Goal: Obtain resource: Obtain resource

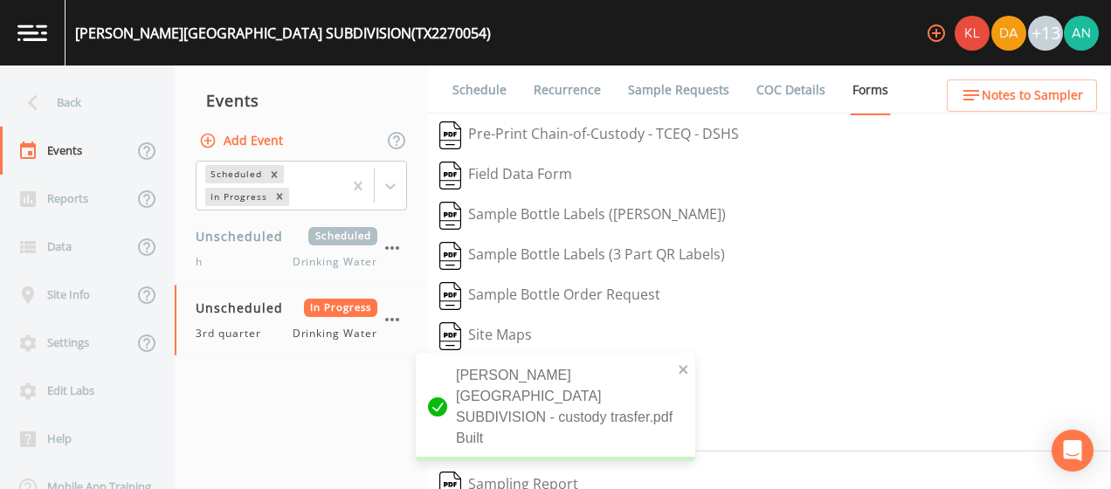
click at [59, 114] on div "Back" at bounding box center [78, 103] width 157 height 48
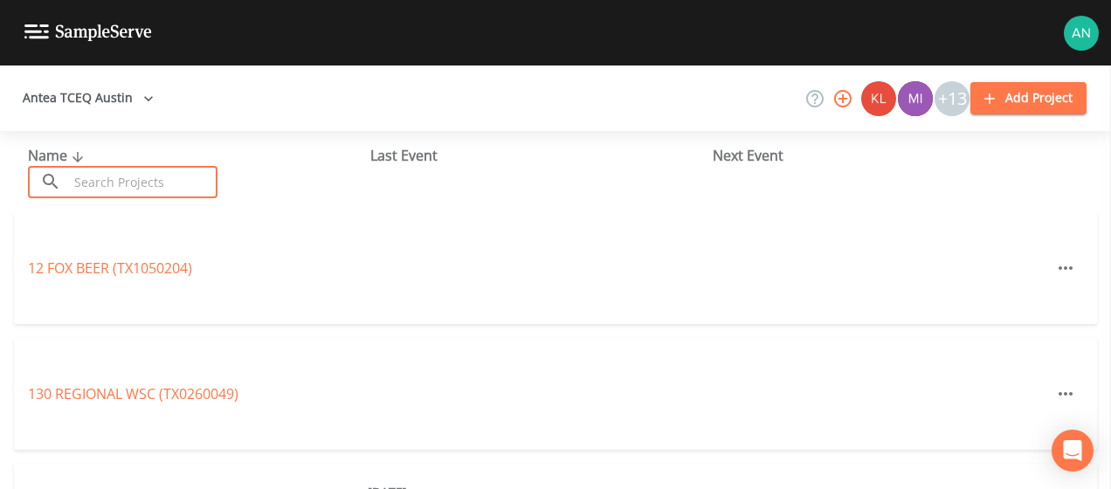
click at [122, 176] on input "text" at bounding box center [142, 182] width 149 height 32
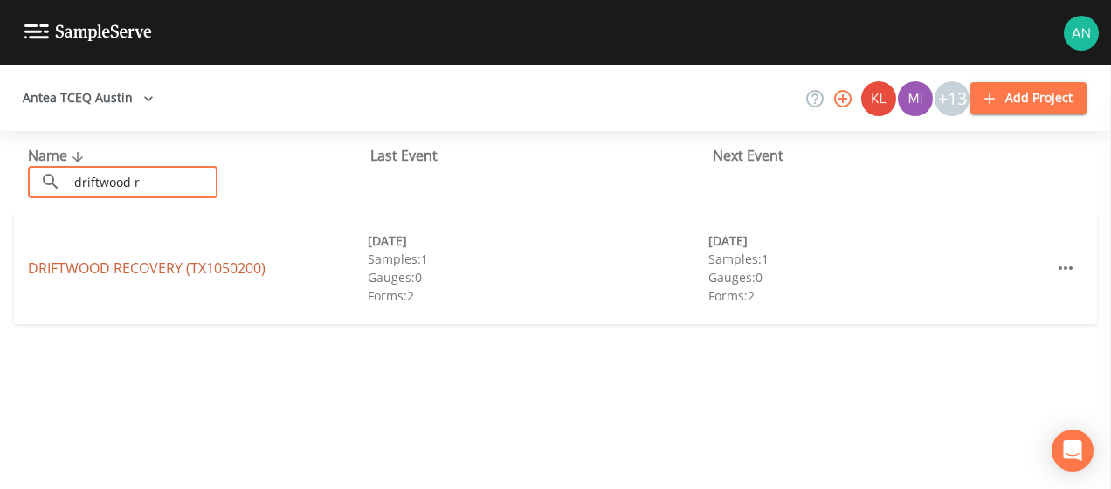
type input "driftwood r"
click at [148, 269] on link "DRIFTWOOD RECOVERY (TX1050200)" at bounding box center [147, 268] width 238 height 19
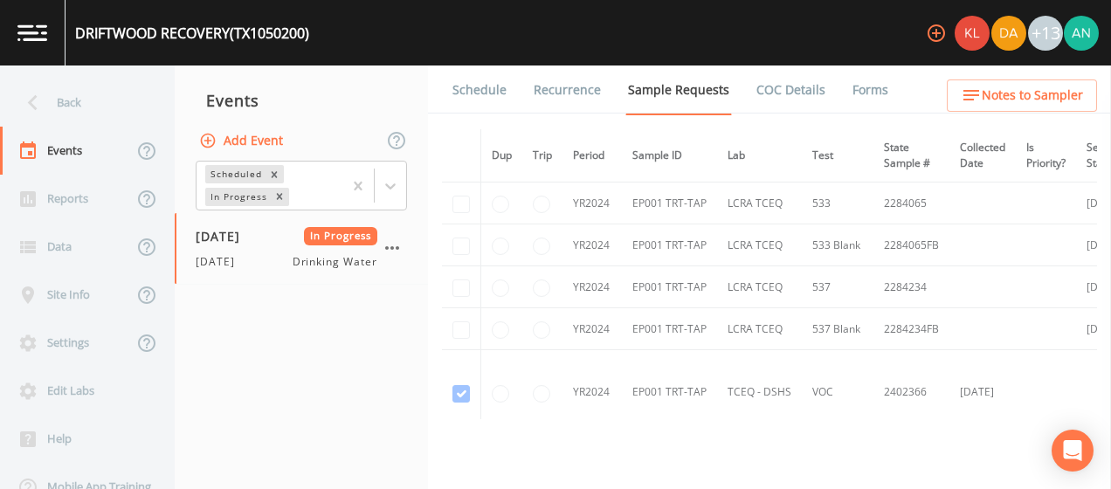
click at [850, 82] on link "Forms" at bounding box center [870, 90] width 41 height 49
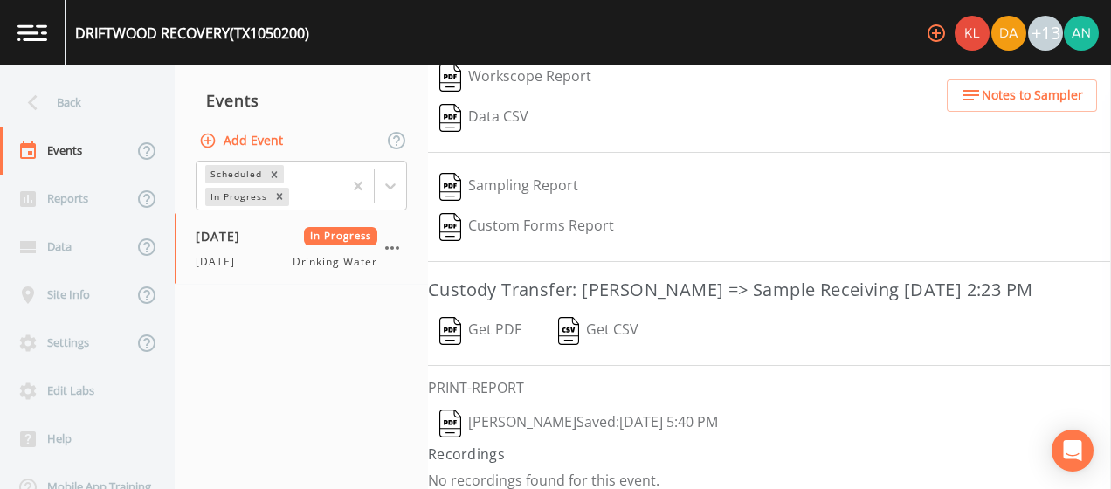
scroll to position [372, 0]
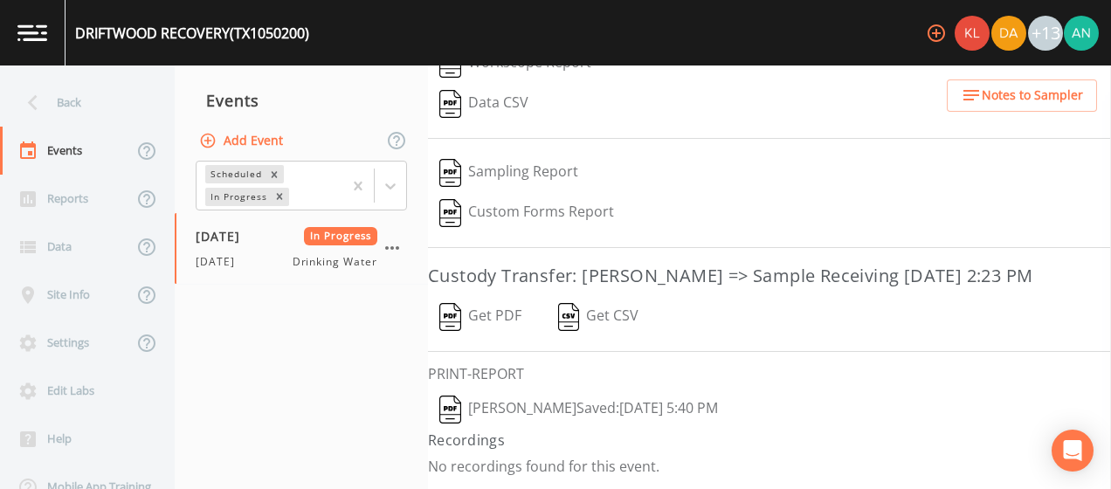
click at [479, 295] on div "Schedule Recurrence Sample Requests COC Details Forms   Pre-Print Chain-of-Cust…" at bounding box center [769, 278] width 683 height 424
click at [481, 308] on button "Get PDF" at bounding box center [480, 317] width 105 height 40
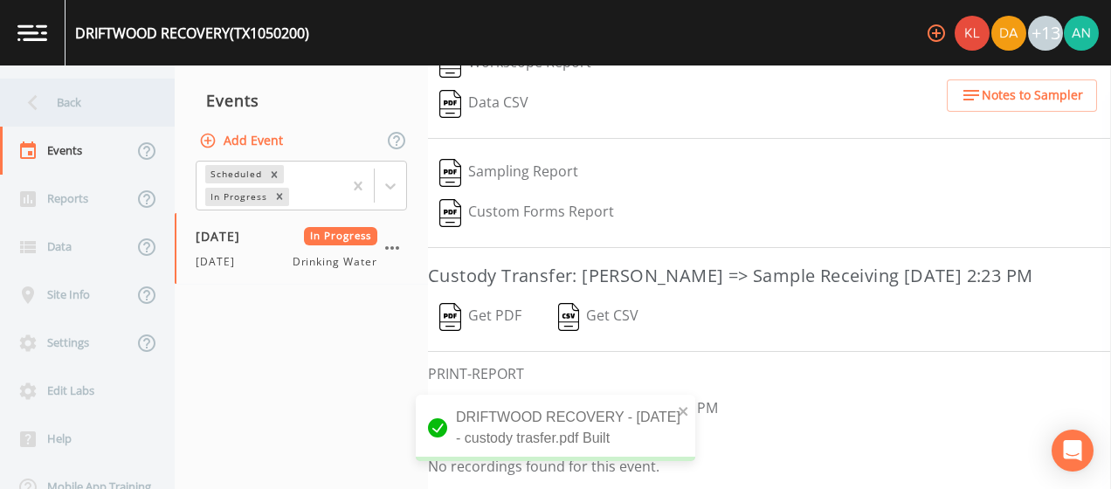
click at [14, 110] on div "Back" at bounding box center [78, 103] width 157 height 48
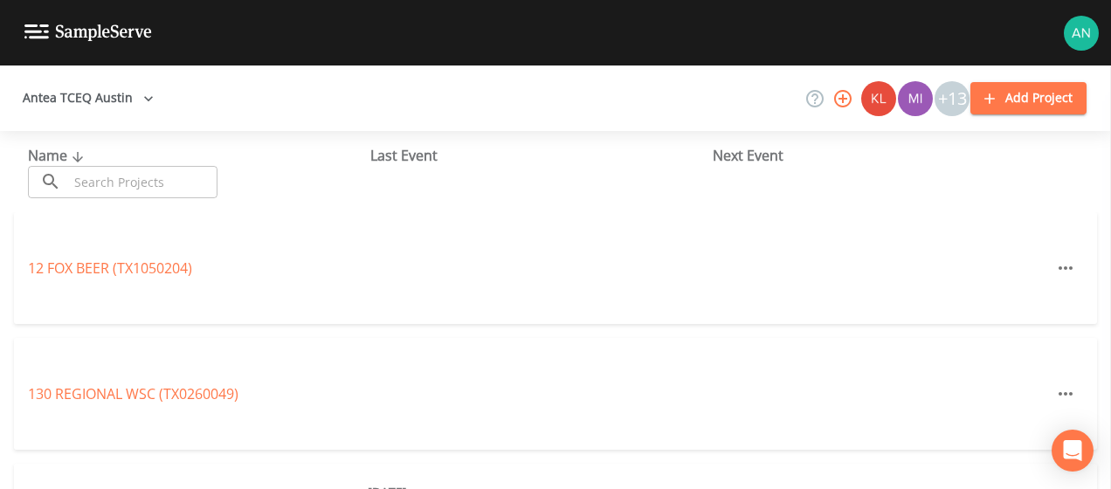
click at [114, 170] on input "text" at bounding box center [142, 182] width 149 height 32
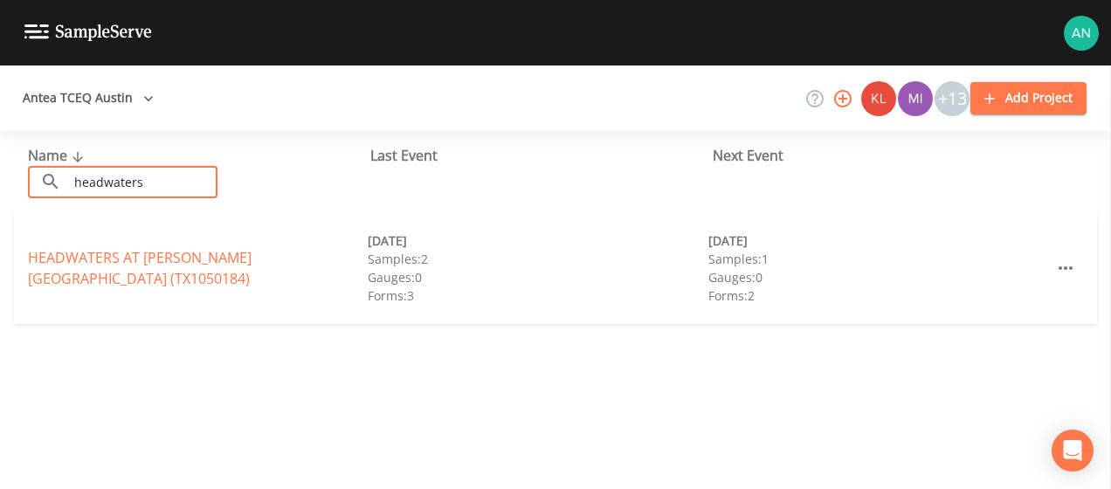
type input "headwaters"
click at [147, 285] on div "HEADWATERS AT [PERSON_NAME][GEOGRAPHIC_DATA] (TX1050184) [DATE] Samples: 2 Gaug…" at bounding box center [555, 268] width 1083 height 112
click at [143, 268] on link "HEADWATERS AT [PERSON_NAME][GEOGRAPHIC_DATA] (TX1050184)" at bounding box center [140, 268] width 224 height 40
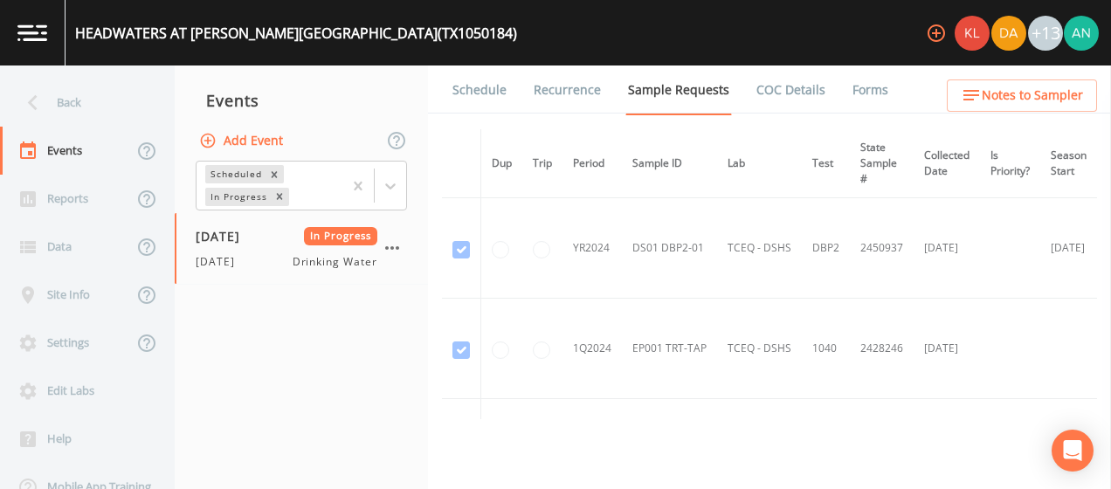
click at [850, 84] on link "Forms" at bounding box center [870, 90] width 41 height 49
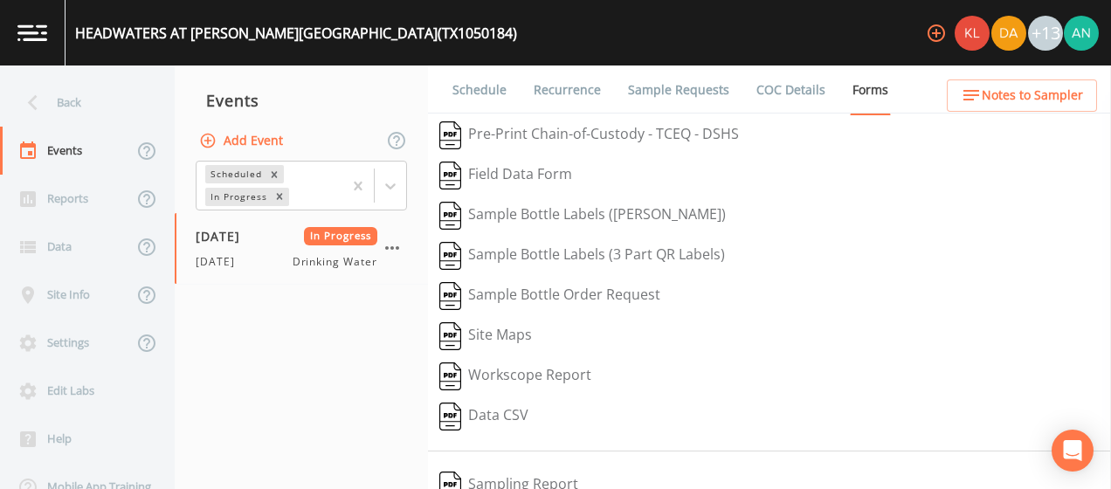
scroll to position [242, 0]
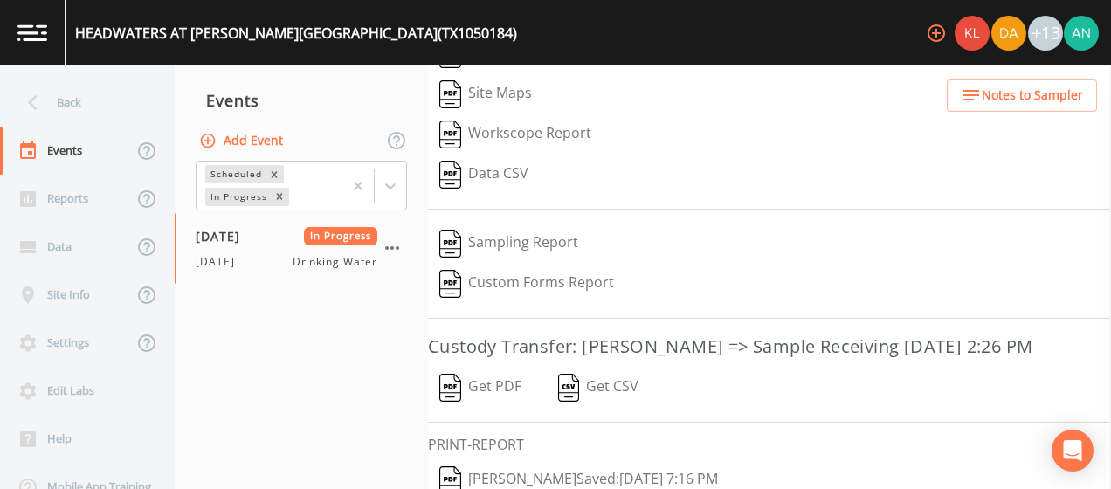
click at [478, 408] on button "Get PDF" at bounding box center [480, 388] width 105 height 40
click at [54, 89] on div "Back" at bounding box center [78, 103] width 157 height 48
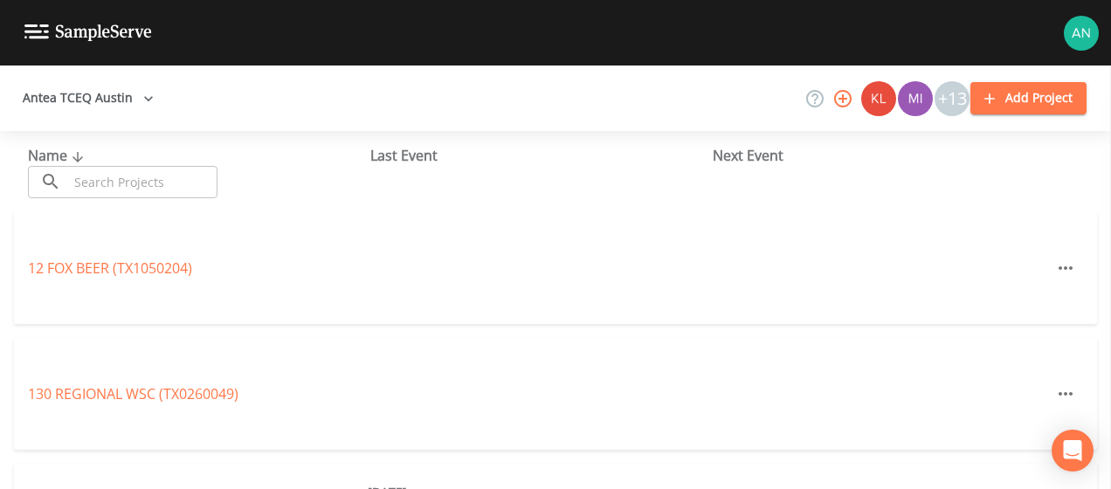
click at [132, 171] on input "text" at bounding box center [142, 182] width 149 height 32
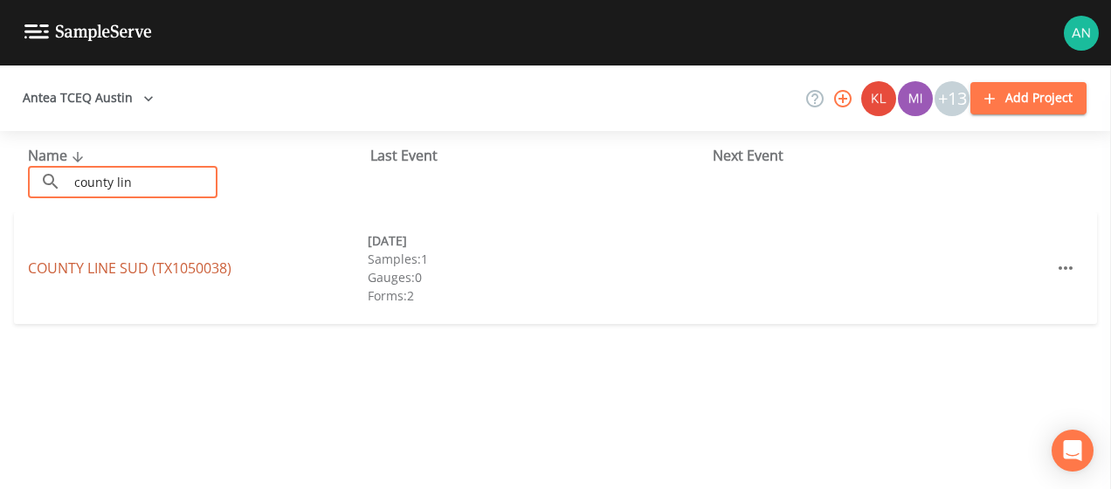
type input "county lin"
click at [127, 259] on link "COUNTY LINE SUD (TX1050038)" at bounding box center [130, 268] width 204 height 19
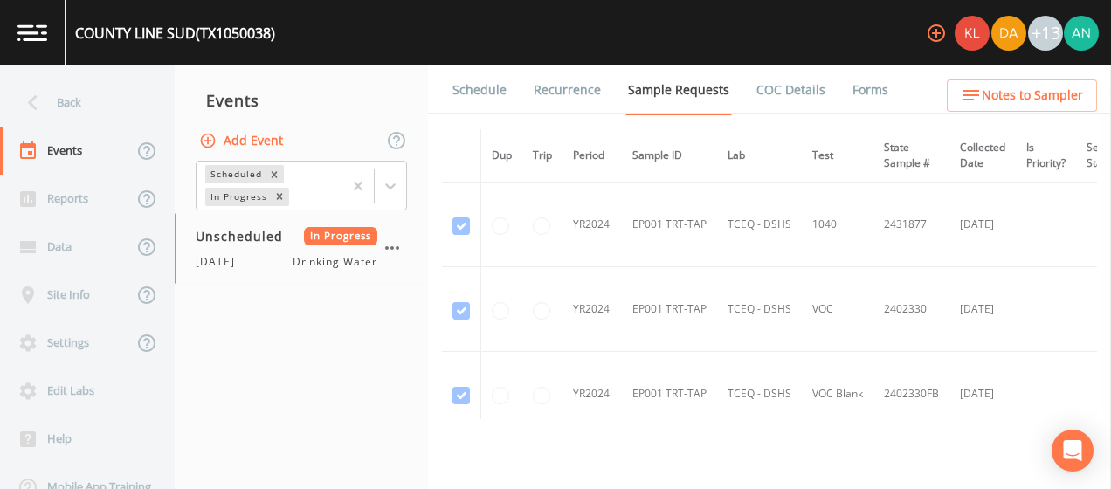
click at [850, 86] on link "Forms" at bounding box center [870, 90] width 41 height 49
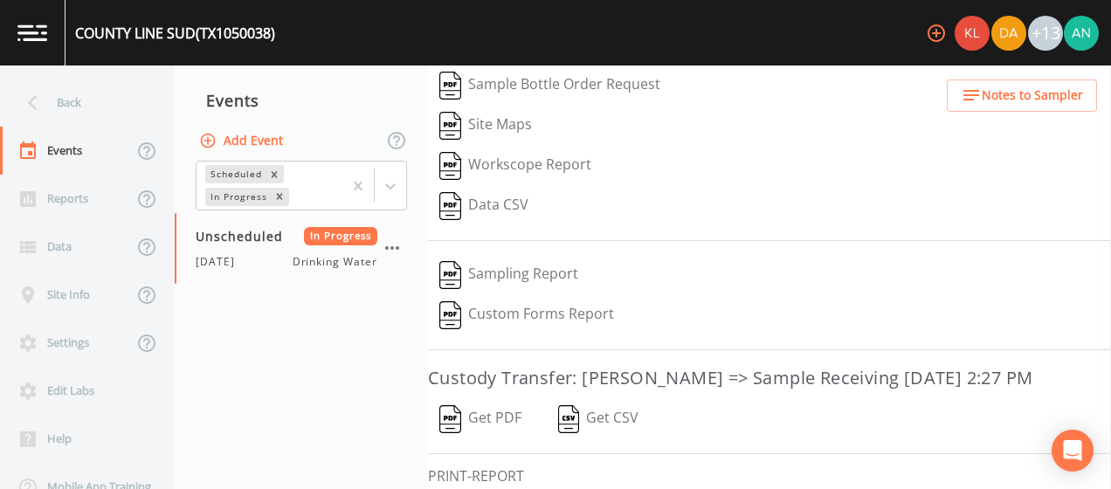
scroll to position [211, 0]
click at [485, 433] on button "Get PDF" at bounding box center [480, 418] width 105 height 40
click at [28, 114] on icon at bounding box center [32, 102] width 31 height 31
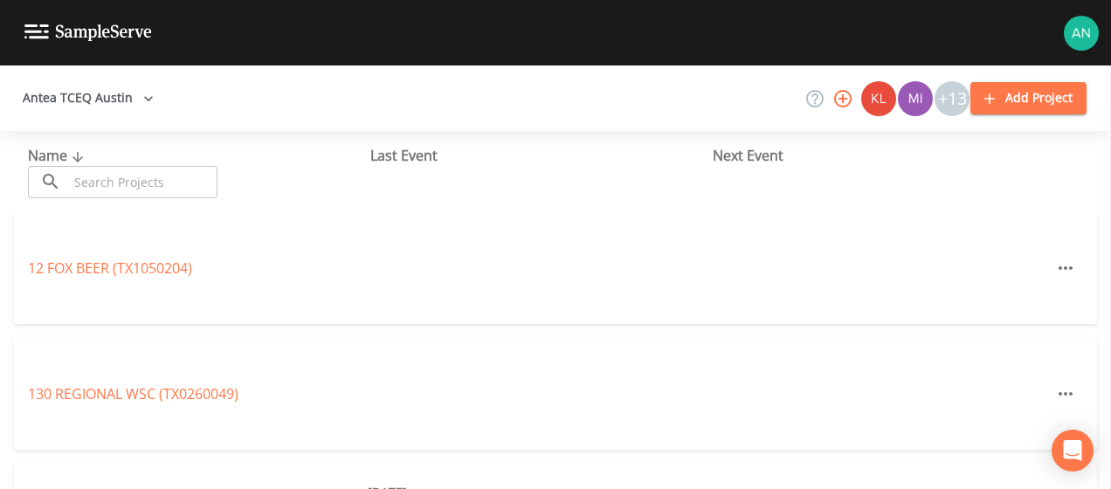
click at [124, 170] on input "text" at bounding box center [142, 182] width 149 height 32
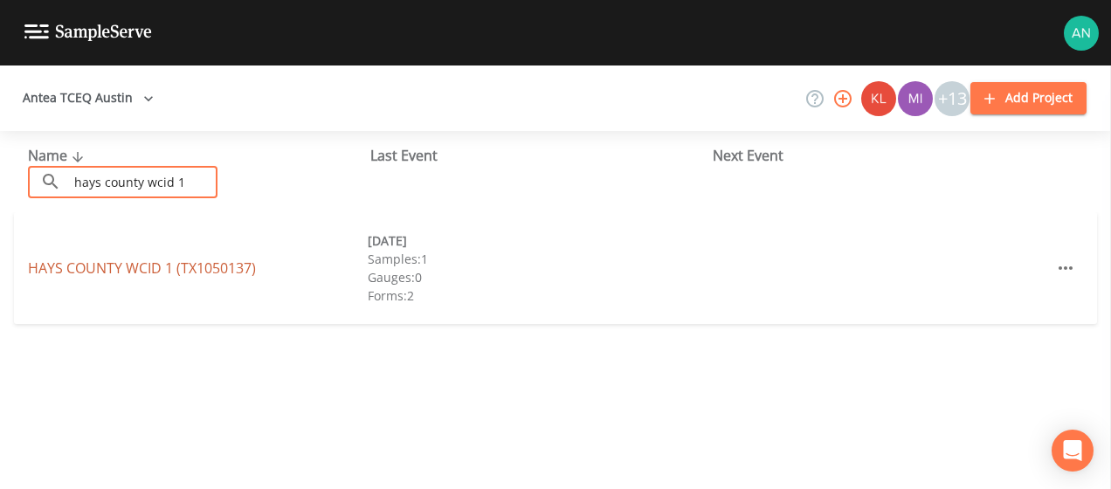
type input "hays county wcid 1"
click at [129, 274] on link "[GEOGRAPHIC_DATA] 1 (TX1050137)" at bounding box center [142, 268] width 228 height 19
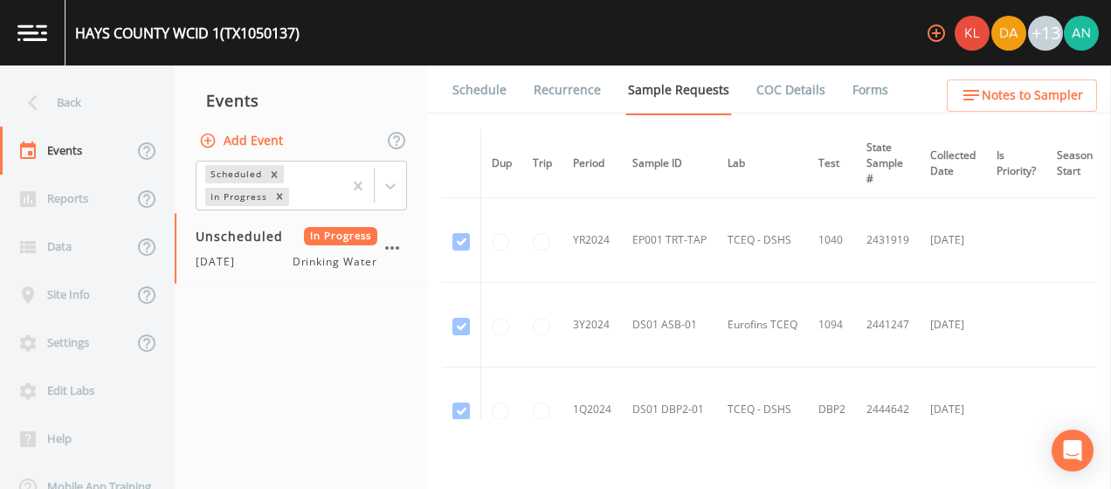
click at [831, 88] on li "Forms" at bounding box center [859, 90] width 63 height 49
click at [850, 93] on link "Forms" at bounding box center [870, 90] width 41 height 49
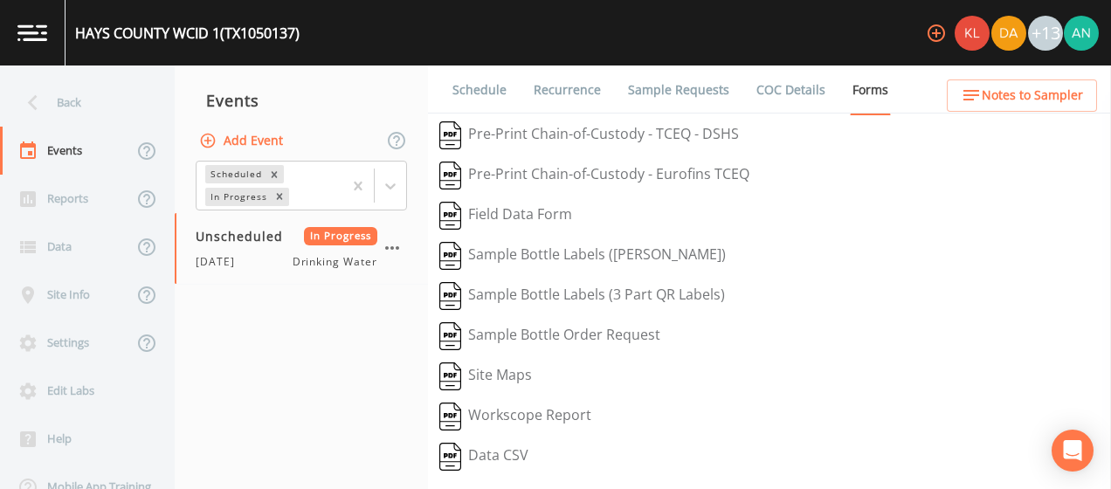
scroll to position [311, 0]
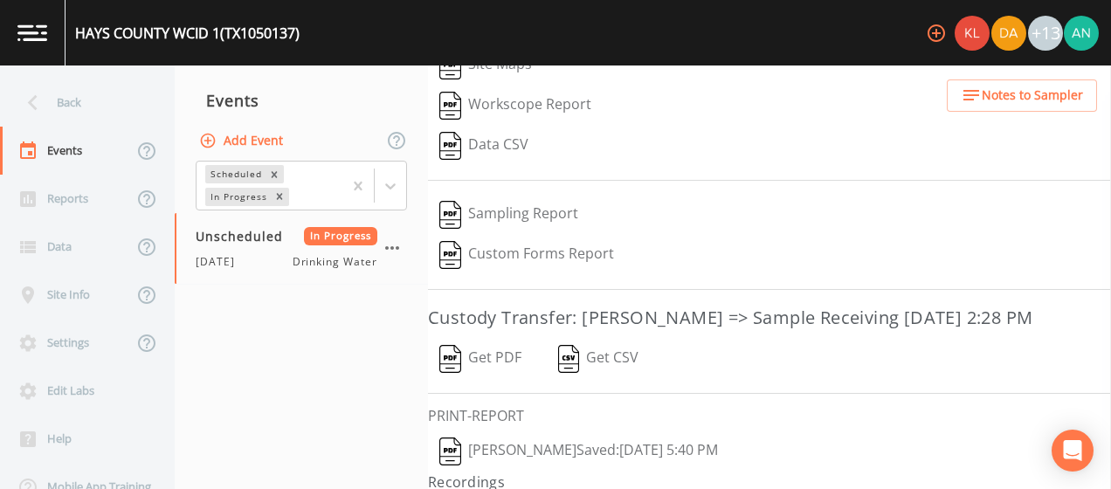
click at [483, 379] on button "Get PDF" at bounding box center [480, 359] width 105 height 40
click at [66, 128] on div "Events" at bounding box center [66, 151] width 133 height 48
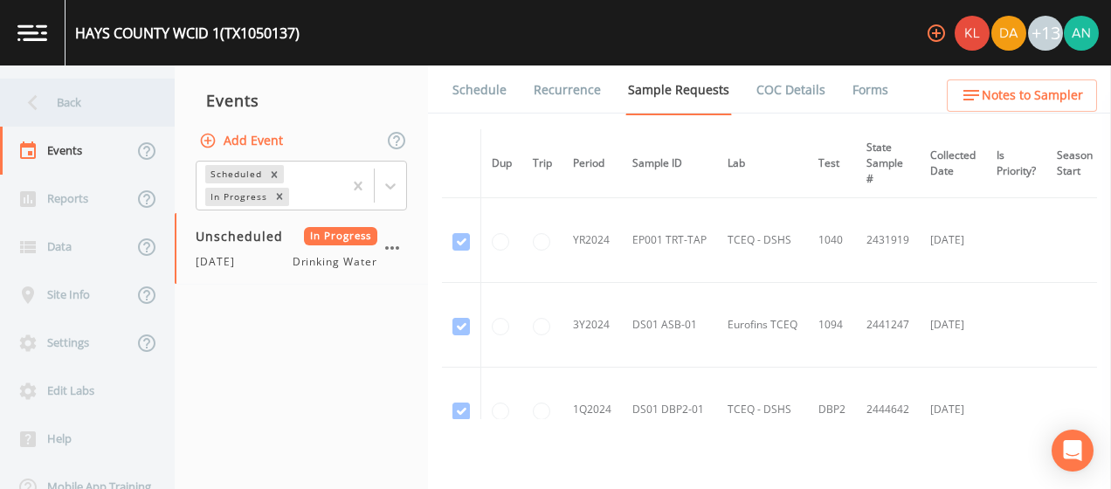
click at [57, 105] on div "Back" at bounding box center [78, 103] width 157 height 48
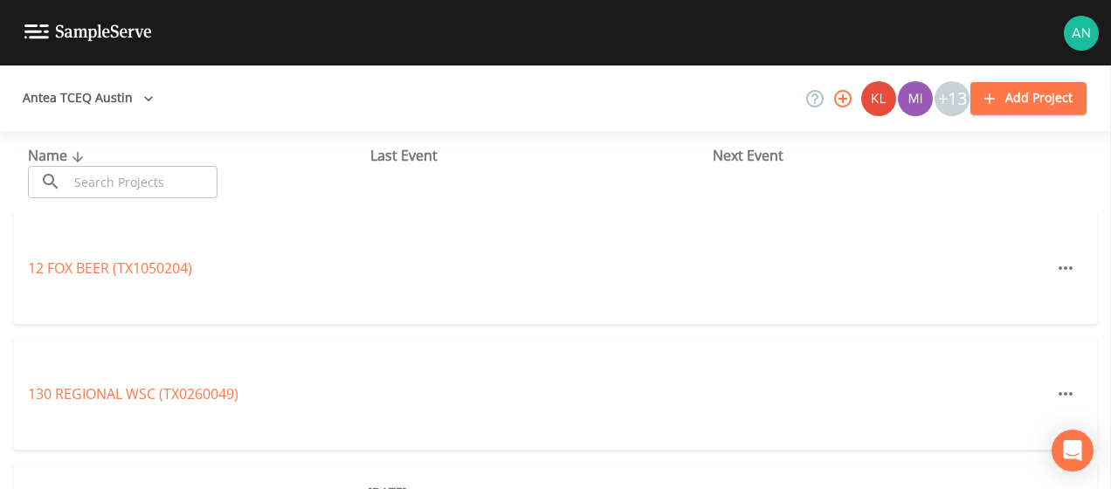
click at [94, 182] on input "text" at bounding box center [142, 182] width 149 height 32
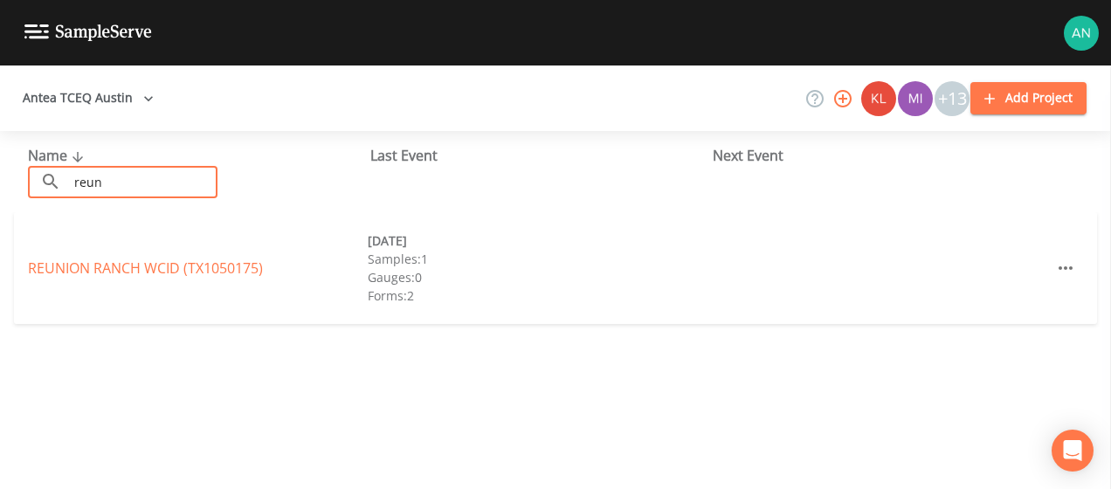
type input "reun"
click at [143, 278] on div "[GEOGRAPHIC_DATA] (TX1050175)" at bounding box center [198, 268] width 340 height 21
click at [142, 266] on link "[GEOGRAPHIC_DATA] (TX1050175)" at bounding box center [145, 268] width 235 height 19
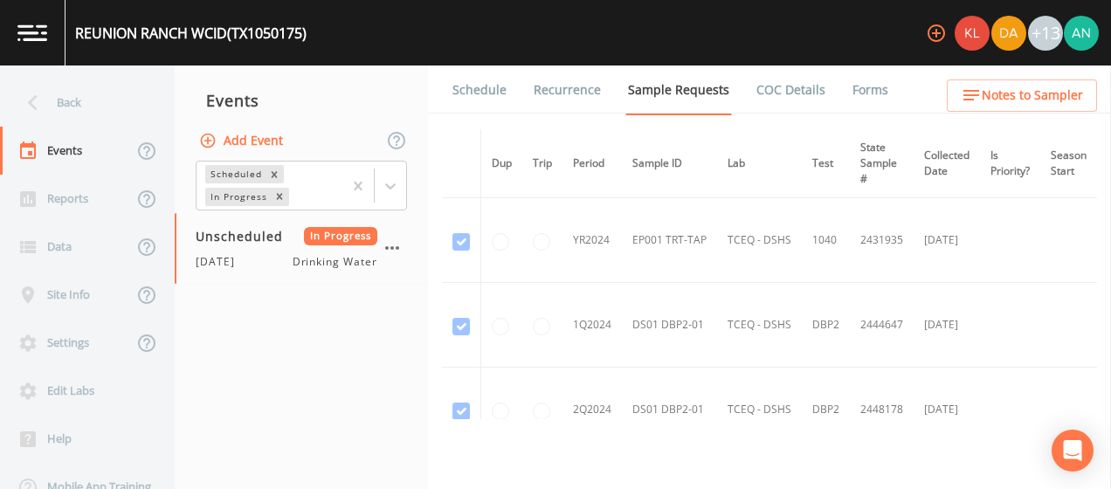
click at [850, 81] on link "Forms" at bounding box center [870, 90] width 41 height 49
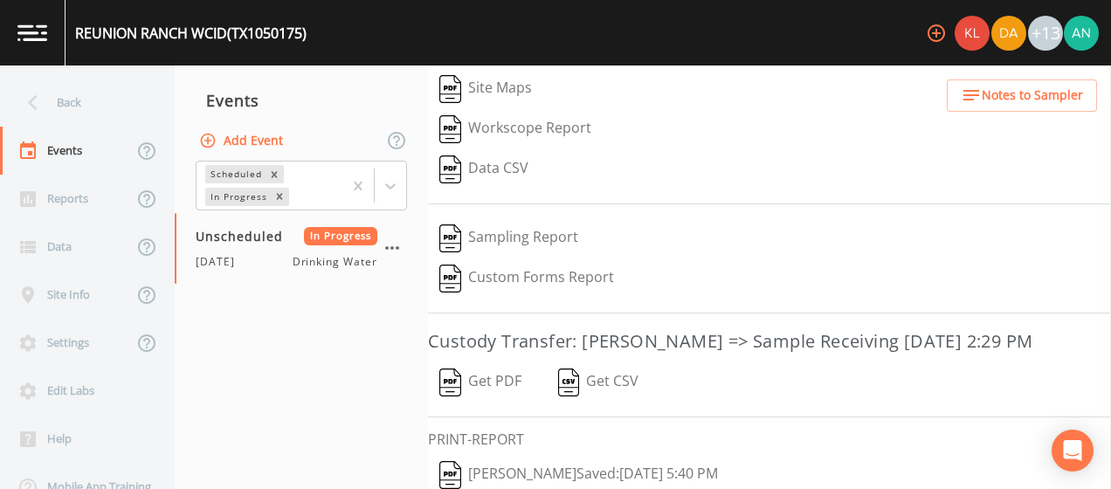
scroll to position [248, 0]
click at [486, 402] on button "Get PDF" at bounding box center [480, 382] width 105 height 40
click at [61, 85] on div "Back" at bounding box center [78, 103] width 157 height 48
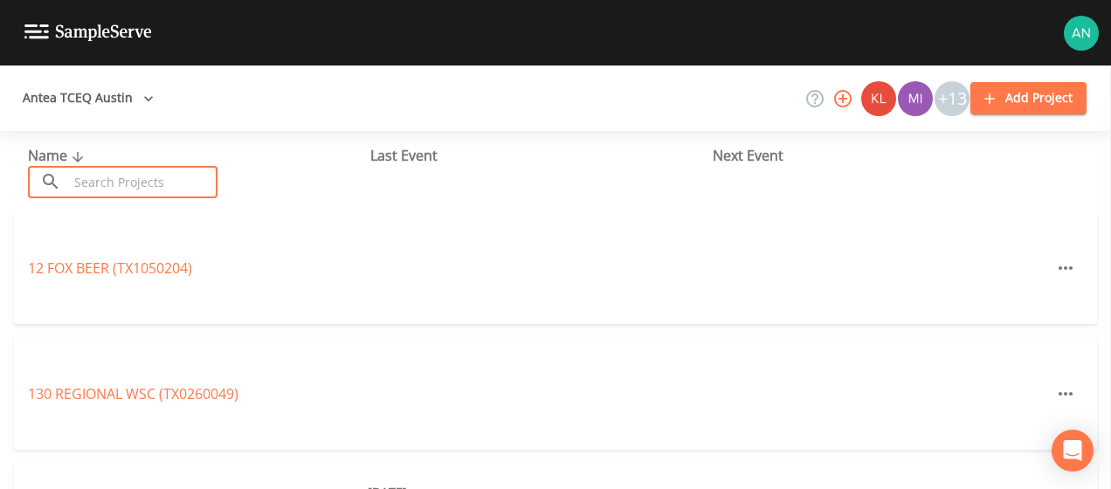
click at [112, 182] on input "text" at bounding box center [142, 182] width 149 height 32
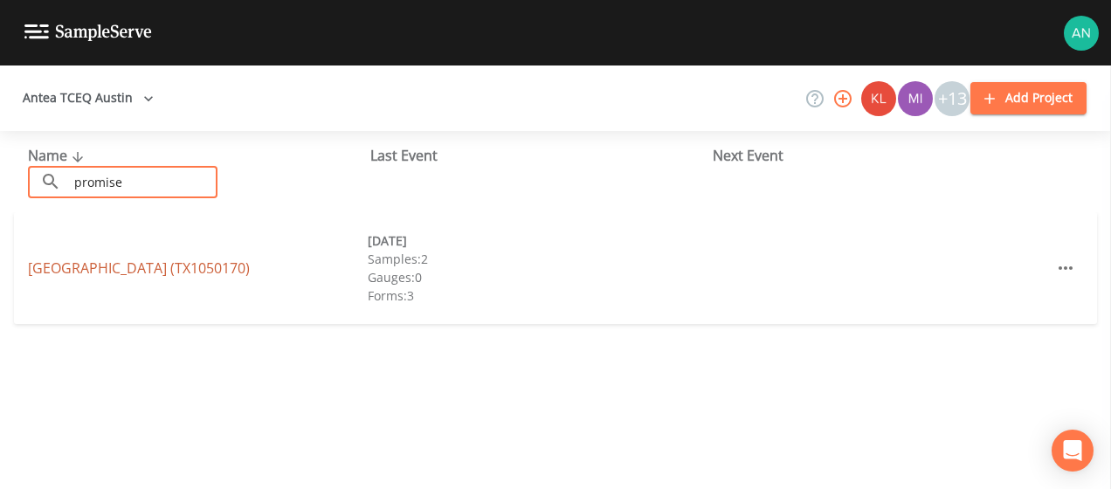
type input "promise"
click at [158, 273] on link "[GEOGRAPHIC_DATA])" at bounding box center [139, 268] width 222 height 19
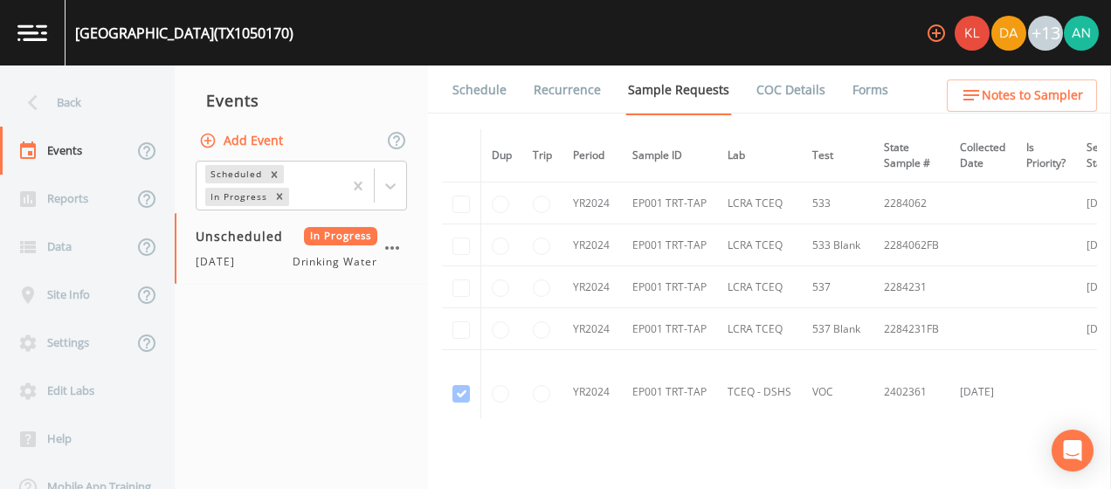
click at [866, 80] on link "Forms" at bounding box center [870, 90] width 41 height 49
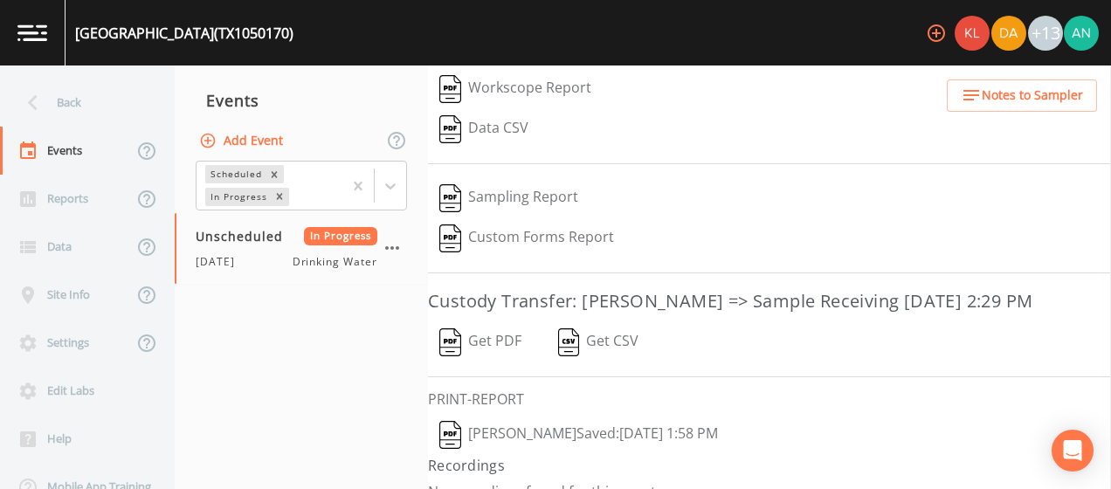
scroll to position [353, 0]
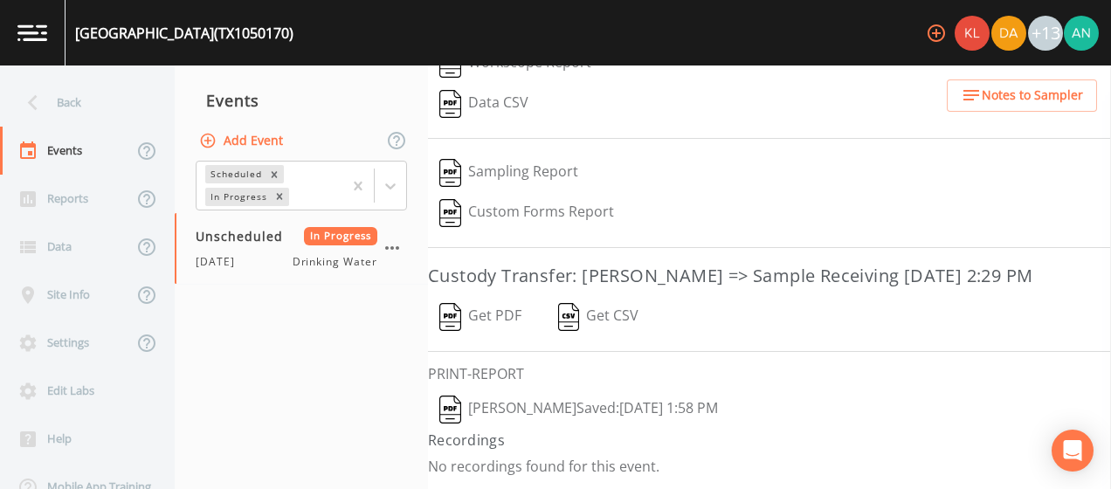
click at [488, 322] on button "Get PDF" at bounding box center [480, 317] width 105 height 40
click at [72, 93] on div "Back" at bounding box center [78, 103] width 157 height 48
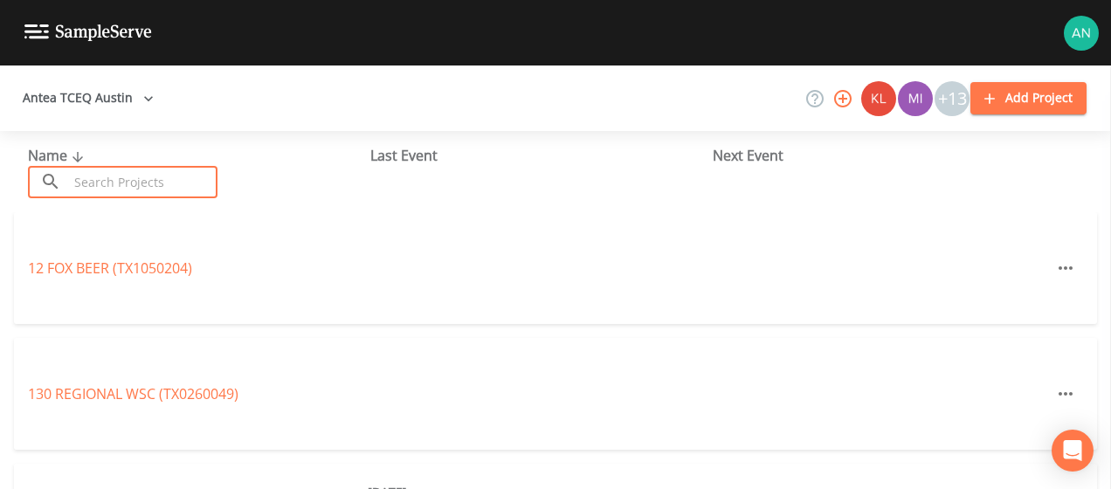
click at [133, 183] on input "text" at bounding box center [142, 182] width 149 height 32
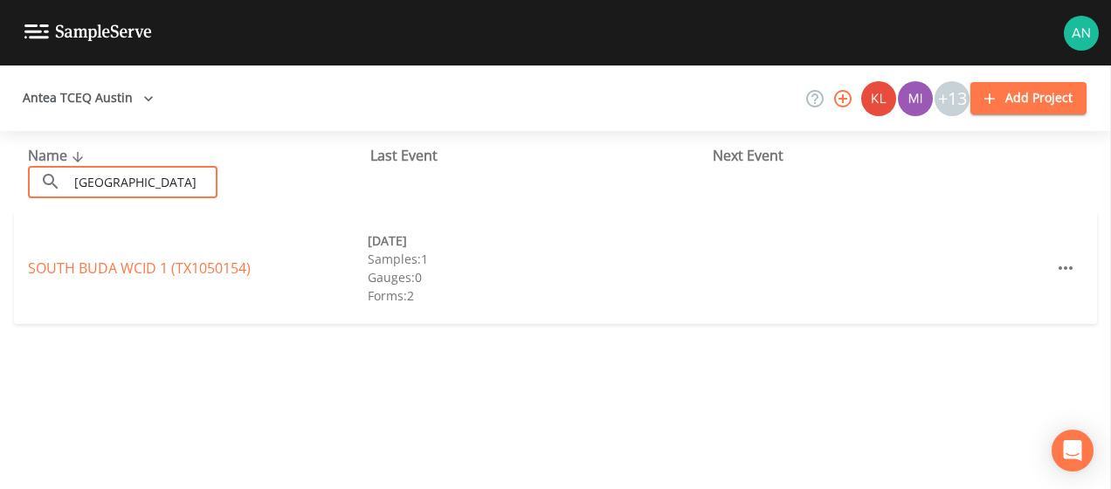
type input "[GEOGRAPHIC_DATA]"
click at [175, 279] on div "[GEOGRAPHIC_DATA] 1 (TX1050154) [DATE] Samples: 1 Gauges: 0 Forms: 2" at bounding box center [555, 268] width 1083 height 112
click at [154, 271] on link "[GEOGRAPHIC_DATA] 1 (TX1050154)" at bounding box center [139, 268] width 223 height 19
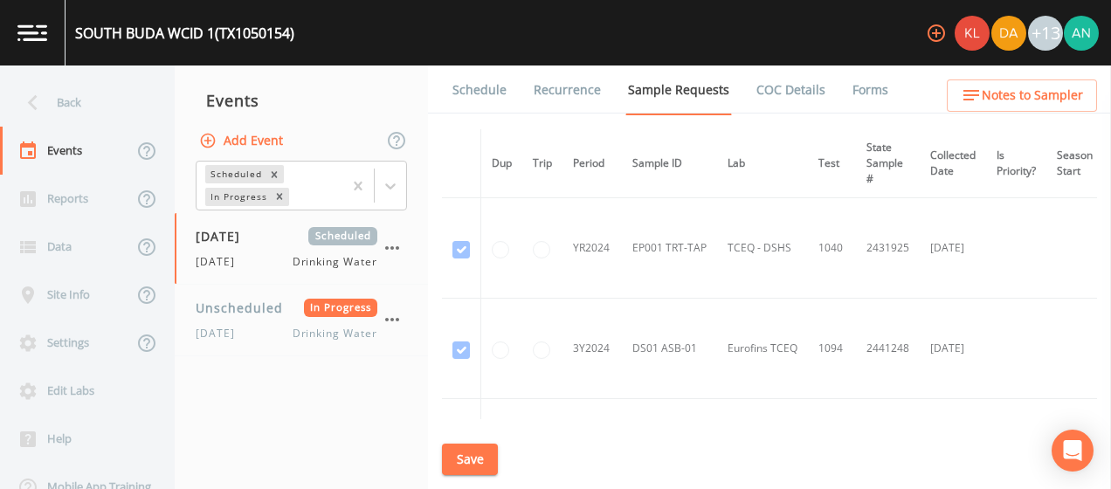
click at [850, 85] on link "Forms" at bounding box center [870, 90] width 41 height 49
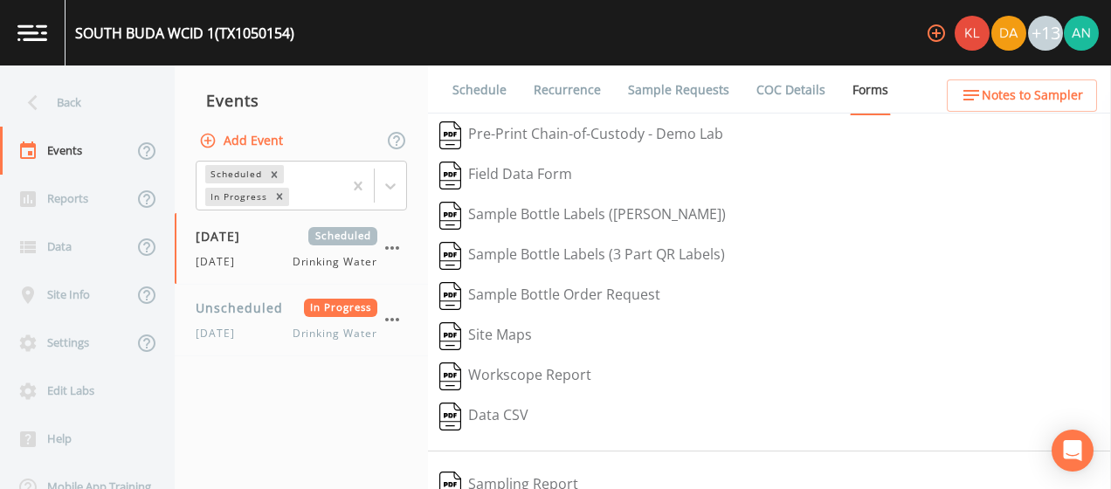
scroll to position [99, 0]
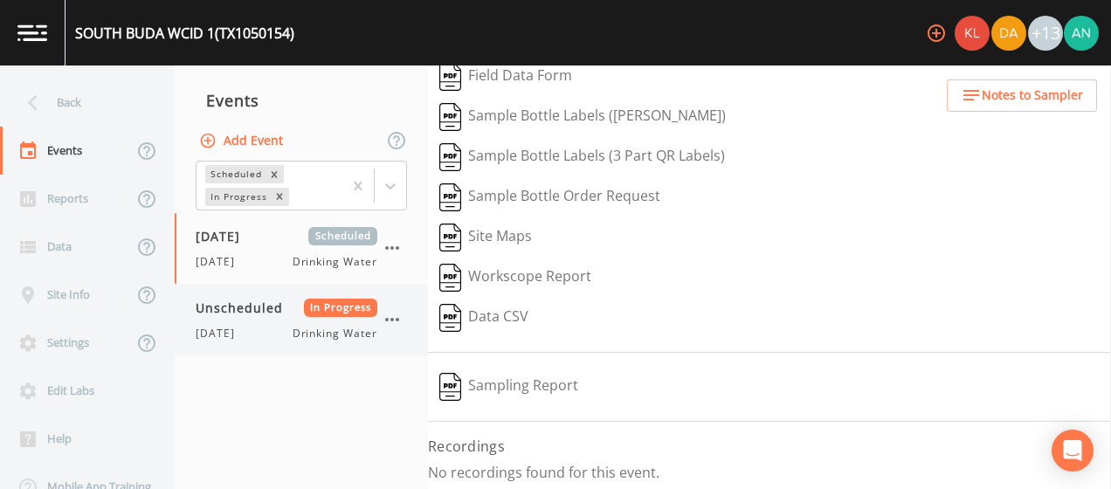
click at [274, 330] on div "[DATE] Drinking Water" at bounding box center [287, 334] width 182 height 16
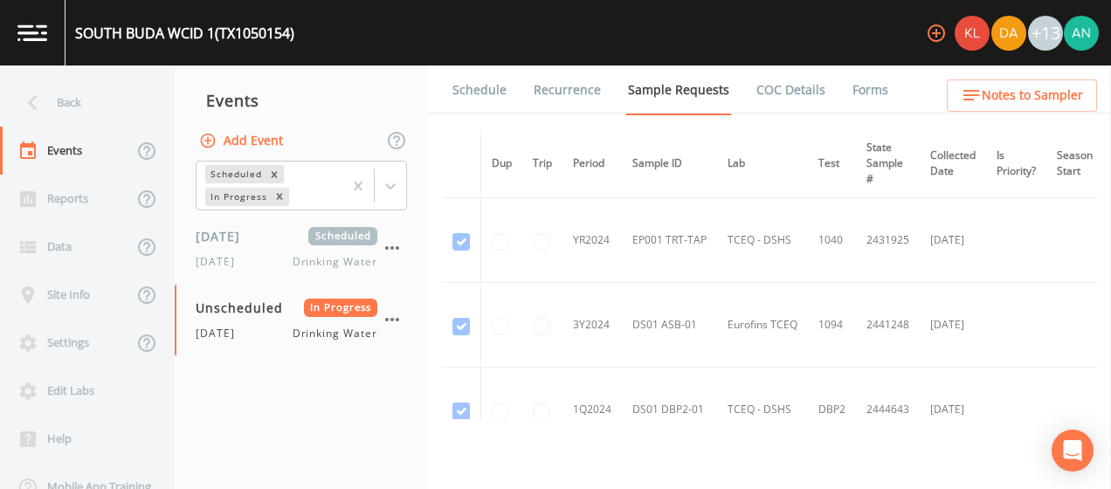
click at [828, 94] on li "Forms" at bounding box center [859, 90] width 63 height 49
click at [881, 96] on ul "Schedule Recurrence Sample Requests COC Details Forms" at bounding box center [769, 90] width 683 height 48
click at [870, 94] on link "Forms" at bounding box center [870, 90] width 41 height 49
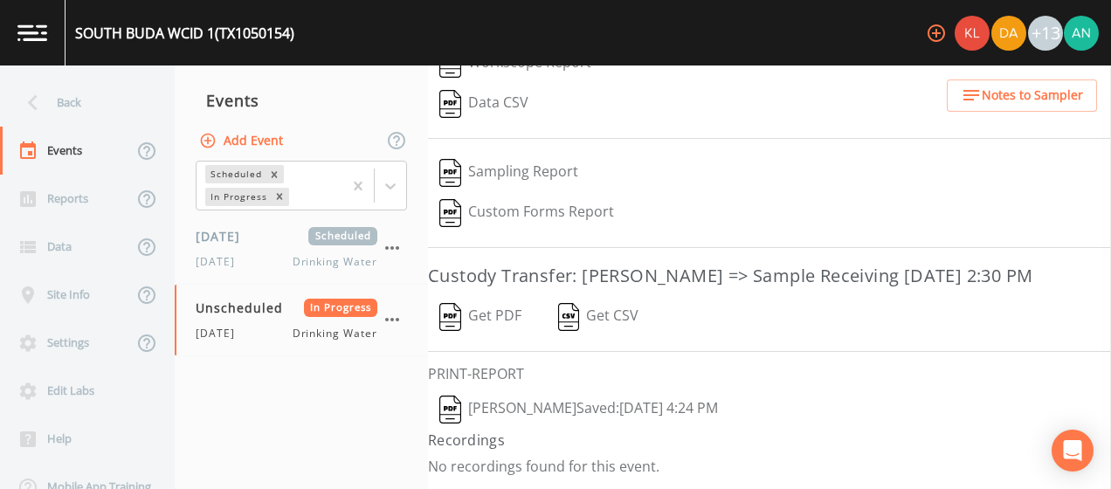
scroll to position [372, 0]
click at [484, 329] on button "Get PDF" at bounding box center [480, 317] width 105 height 40
